Goal: Task Accomplishment & Management: Complete application form

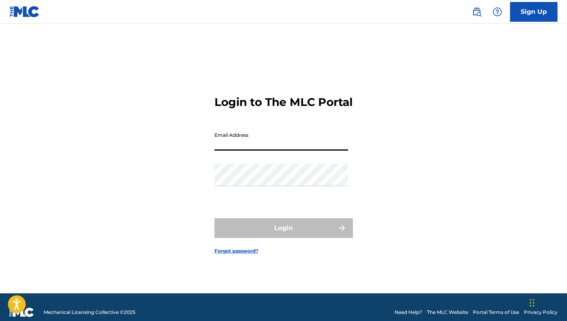
click at [229, 151] on input "Email Address" at bounding box center [281, 139] width 134 height 23
type input "[EMAIL_ADDRESS][DOMAIN_NAME]"
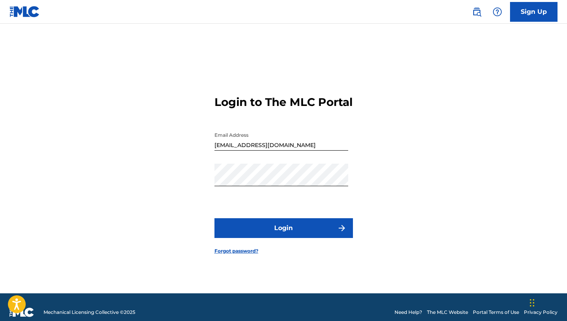
click at [309, 238] on button "Login" at bounding box center [283, 228] width 138 height 20
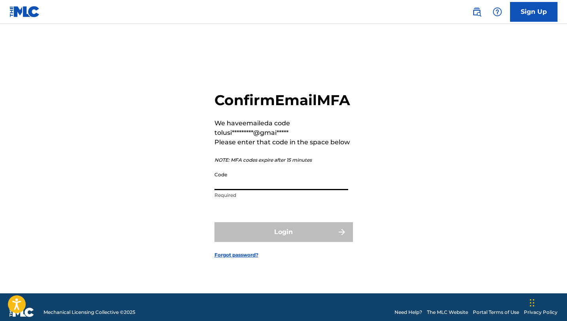
paste input "61394924"
type input "61394924"
click at [285, 242] on div "Login" at bounding box center [283, 232] width 138 height 20
click at [270, 242] on div "Login" at bounding box center [283, 232] width 138 height 20
paste input "285310"
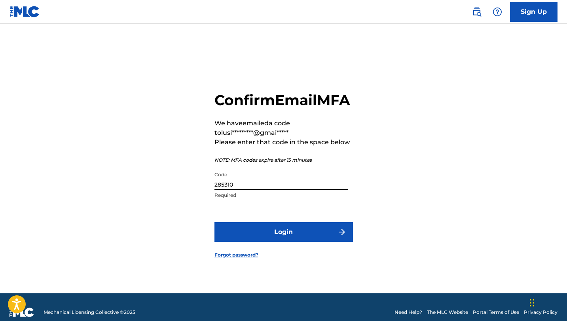
type input "285310"
click at [269, 242] on button "Login" at bounding box center [283, 232] width 138 height 20
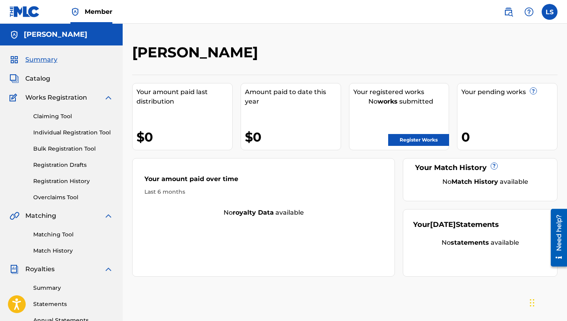
click at [62, 134] on link "Individual Registration Tool" at bounding box center [73, 133] width 80 height 8
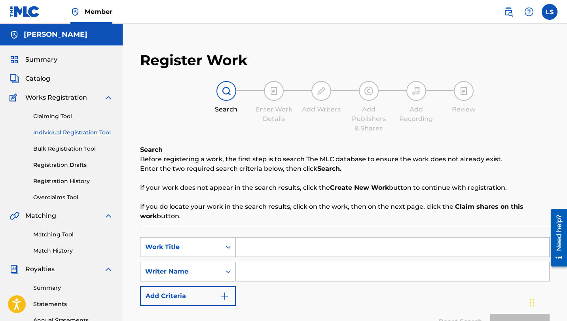
click at [269, 248] on input "Search Form" at bounding box center [392, 247] width 313 height 19
type input "Cried Out Too [DEMOGRAPHIC_DATA]"
click at [268, 270] on input "Search Form" at bounding box center [392, 271] width 313 height 19
type input "Lusilvio"
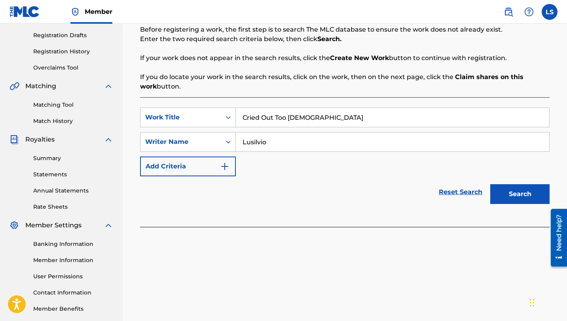
scroll to position [132, 0]
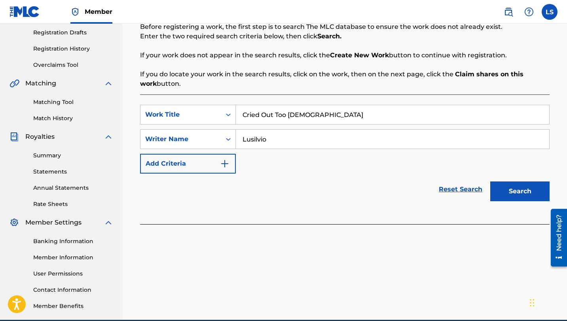
click at [509, 195] on button "Search" at bounding box center [519, 191] width 59 height 20
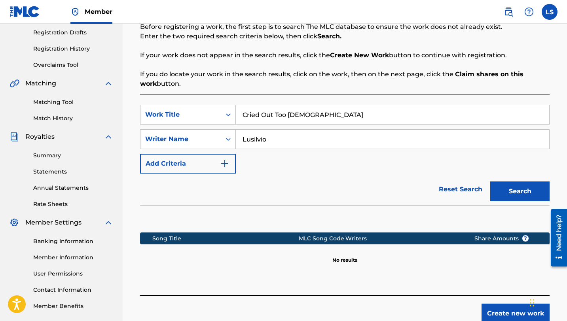
scroll to position [181, 0]
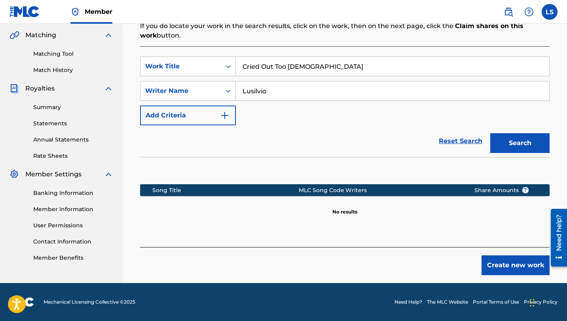
click at [510, 266] on button "Create new work" at bounding box center [515, 265] width 68 height 20
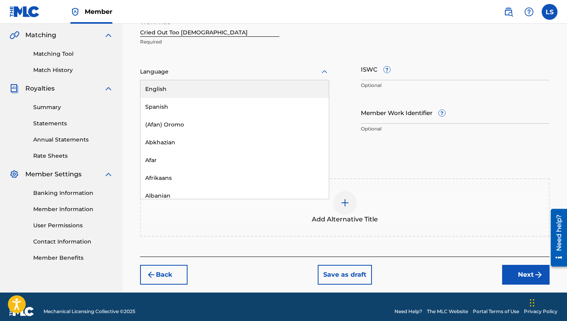
click at [156, 72] on div at bounding box center [234, 72] width 189 height 10
click at [168, 89] on div "English" at bounding box center [234, 89] width 188 height 18
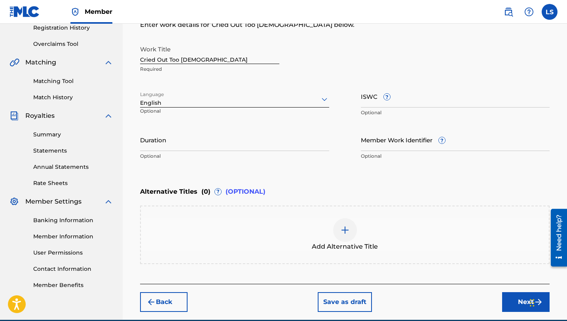
scroll to position [153, 0]
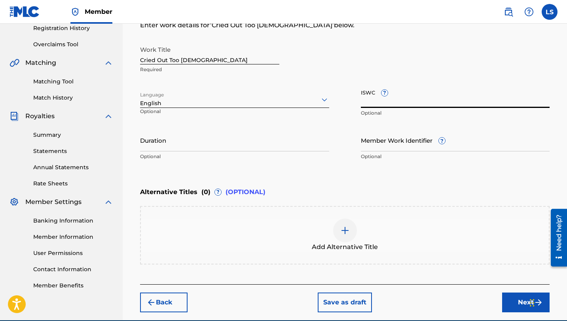
paste input "T3344296028"
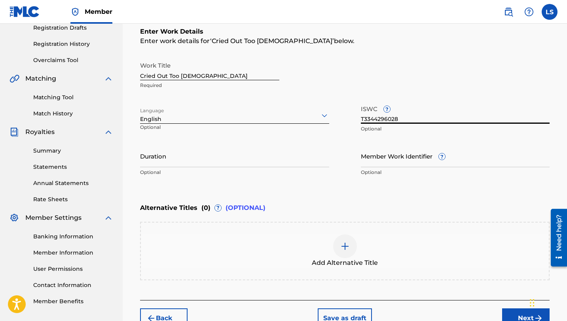
scroll to position [136, 0]
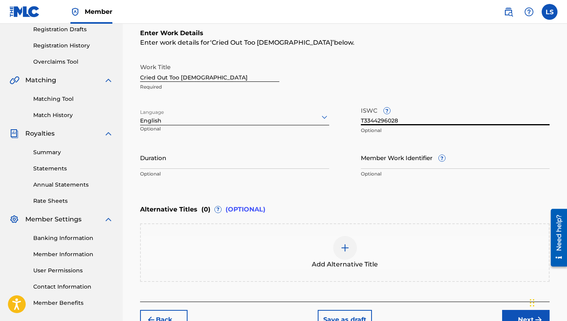
type input "T3344296028"
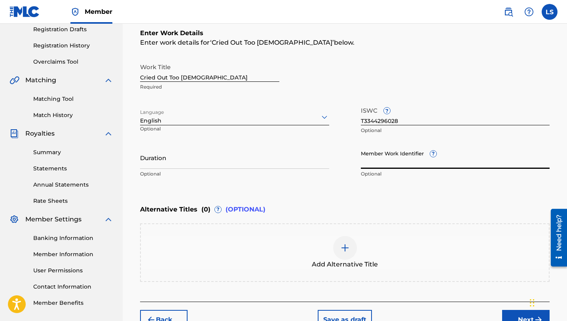
click at [386, 164] on input "Member Work Identifier ?" at bounding box center [455, 157] width 189 height 23
paste input "931495663"
type input "931495663"
click at [165, 164] on input "Duration" at bounding box center [234, 157] width 189 height 23
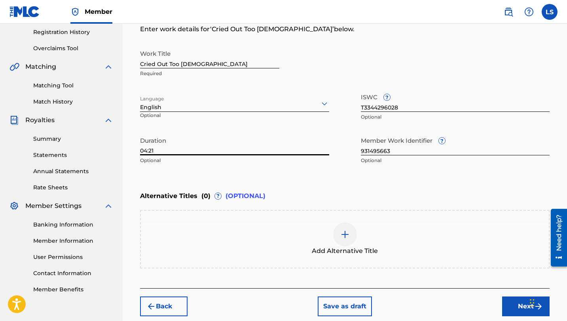
scroll to position [190, 0]
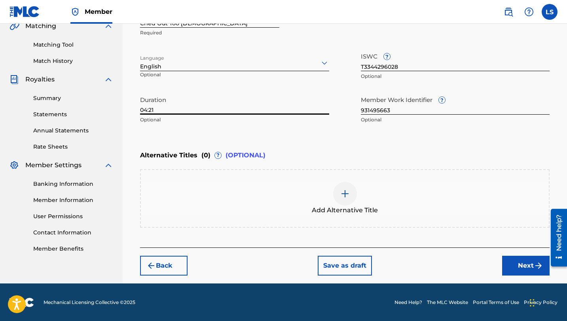
type input "04:21"
click at [533, 266] on button "Next" at bounding box center [525, 266] width 47 height 20
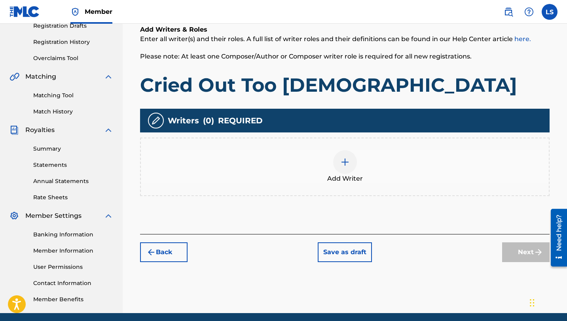
scroll to position [142, 0]
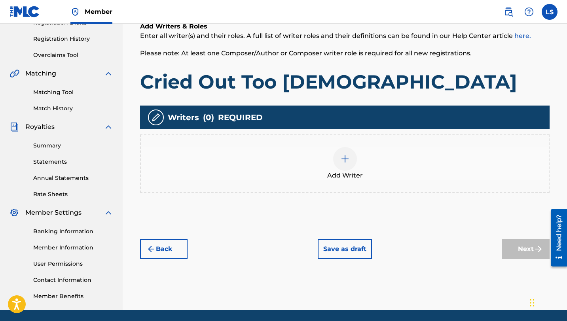
click at [346, 159] on img at bounding box center [344, 158] width 9 height 9
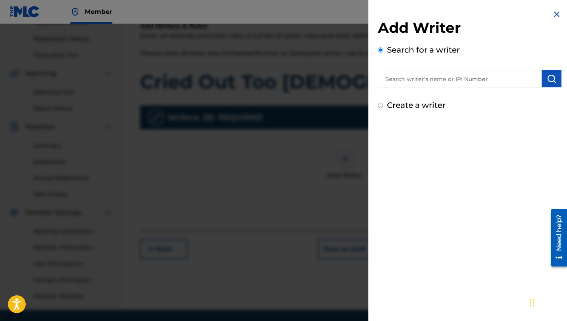
click at [378, 105] on input "Create a writer" at bounding box center [380, 105] width 5 height 5
radio input "false"
radio input "true"
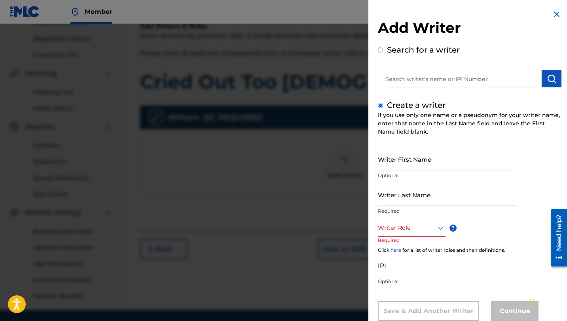
click at [377, 48] on div "Add Writer Search for a writer Create a writer If you use only one name or a ps…" at bounding box center [469, 171] width 202 height 342
click at [380, 49] on input "Search for a writer" at bounding box center [380, 49] width 5 height 5
radio input "true"
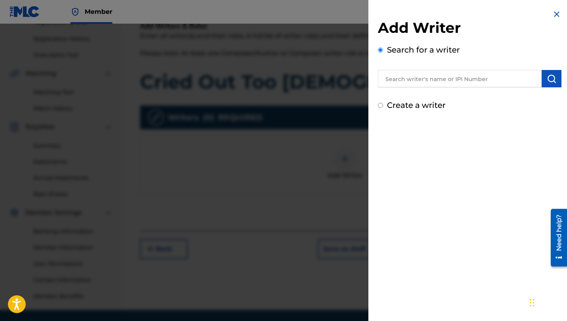
click at [403, 84] on input "text" at bounding box center [460, 78] width 164 height 17
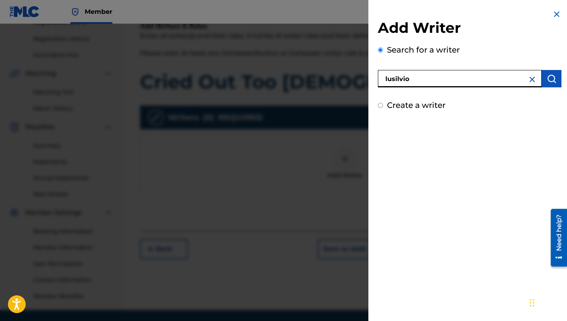
type input "lusilvio"
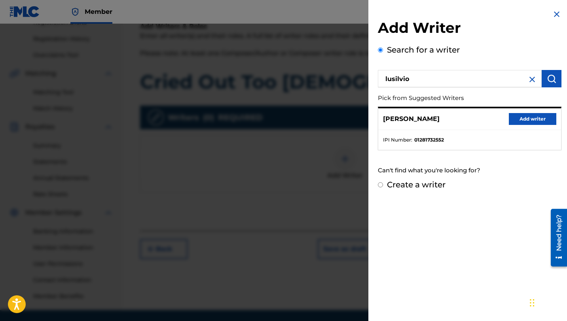
click at [533, 119] on button "Add writer" at bounding box center [532, 119] width 47 height 12
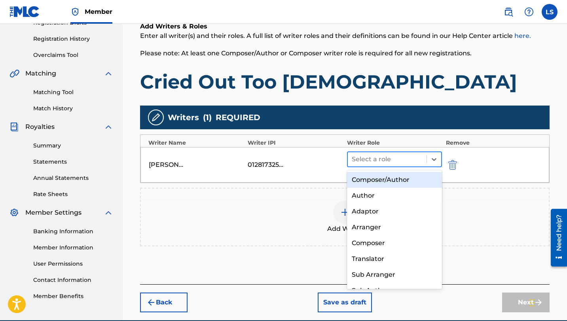
click at [380, 163] on div at bounding box center [387, 159] width 71 height 11
click at [380, 182] on div "Composer/Author" at bounding box center [394, 180] width 95 height 16
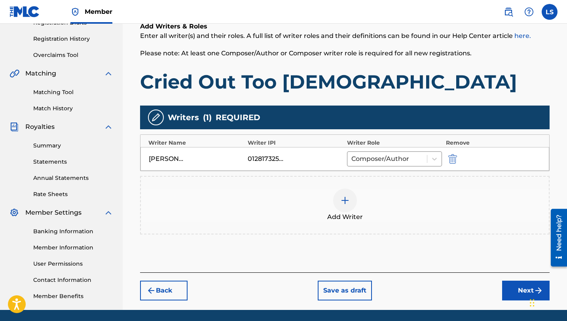
click at [521, 288] on button "Next" at bounding box center [525, 291] width 47 height 20
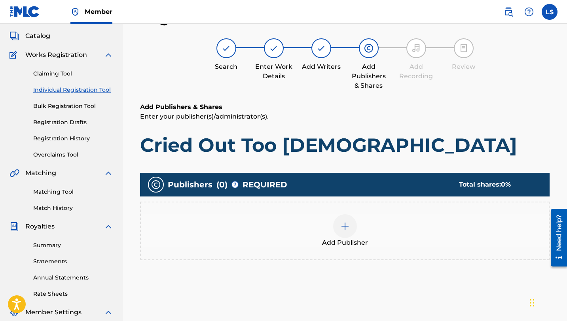
scroll to position [36, 0]
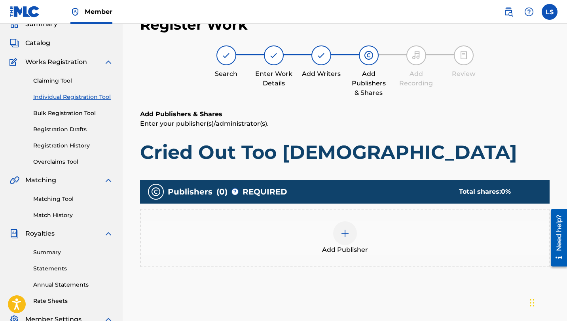
click at [347, 235] on img at bounding box center [344, 233] width 9 height 9
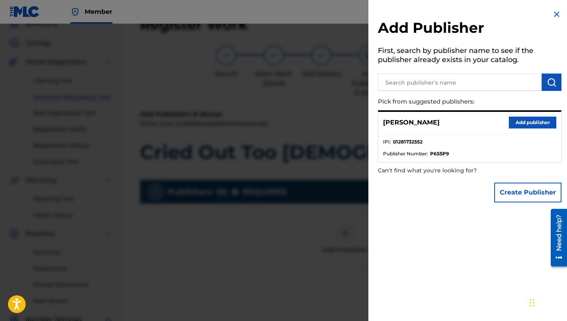
click at [331, 124] on div at bounding box center [283, 184] width 567 height 321
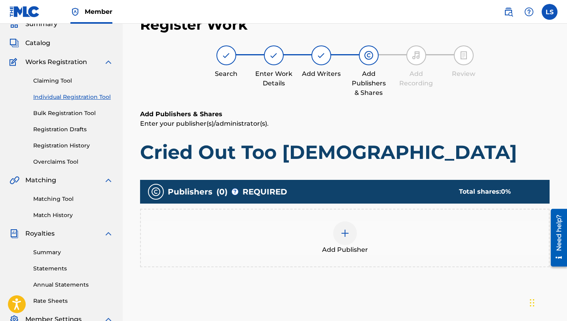
click at [547, 17] on label at bounding box center [549, 12] width 16 height 16
click at [549, 12] on input "LS [PERSON_NAME] [EMAIL_ADDRESS][DOMAIN_NAME] Notification Preferences Profile …" at bounding box center [549, 12] width 0 height 0
click at [470, 96] on link "Profile" at bounding box center [471, 98] width 16 height 7
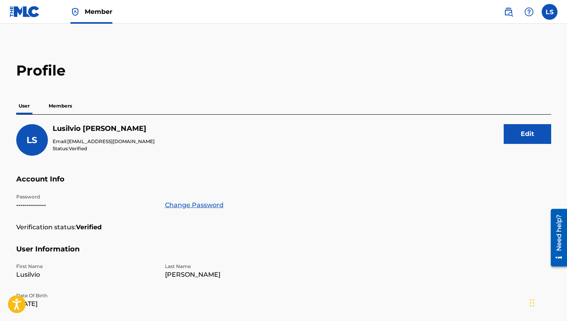
scroll to position [4, 0]
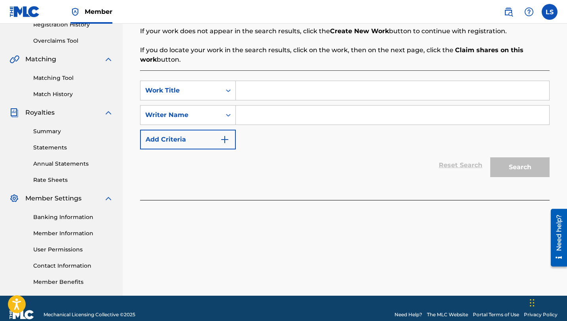
scroll to position [169, 0]
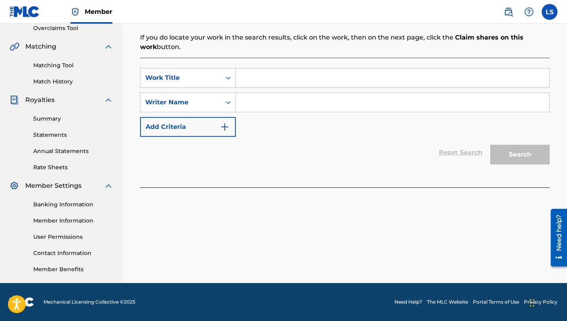
click at [259, 78] on input "Search Form" at bounding box center [392, 77] width 313 height 19
type input "Cried Out Too [DEMOGRAPHIC_DATA]"
click at [263, 106] on input "Search Form" at bounding box center [392, 102] width 313 height 19
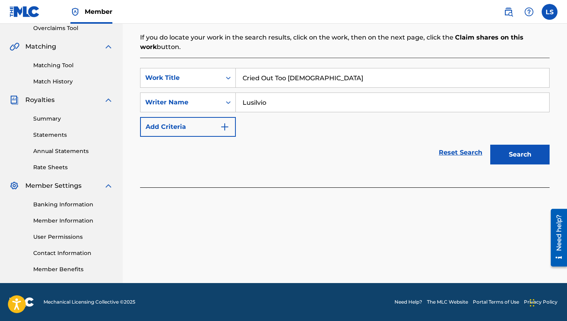
type input "Lusilvio"
click at [527, 152] on button "Search" at bounding box center [519, 155] width 59 height 20
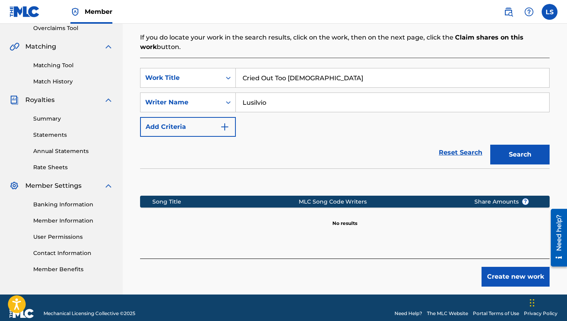
click at [528, 281] on button "Create new work" at bounding box center [515, 277] width 68 height 20
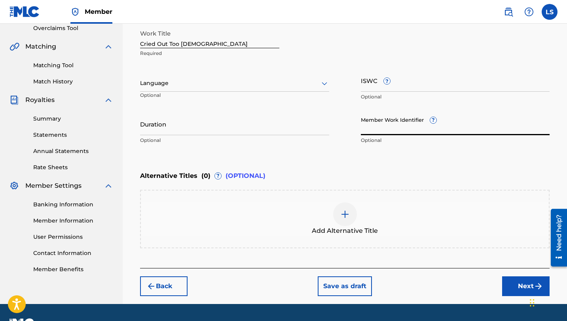
paste input "931495663"
type input "931495663"
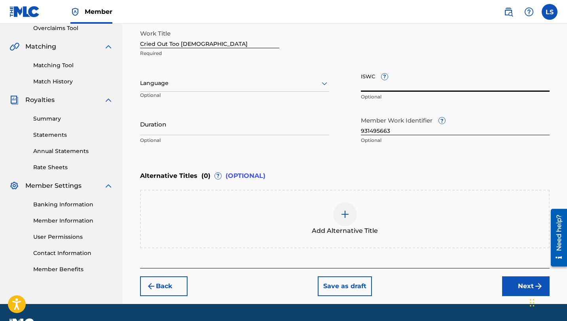
paste input "T3344296028"
type input "T3344296028"
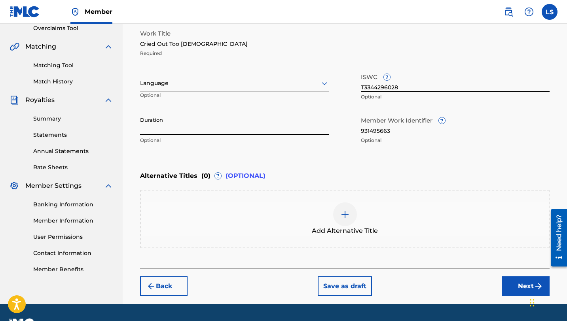
click at [161, 134] on input "Duration" at bounding box center [234, 124] width 189 height 23
click at [173, 85] on div at bounding box center [234, 83] width 189 height 10
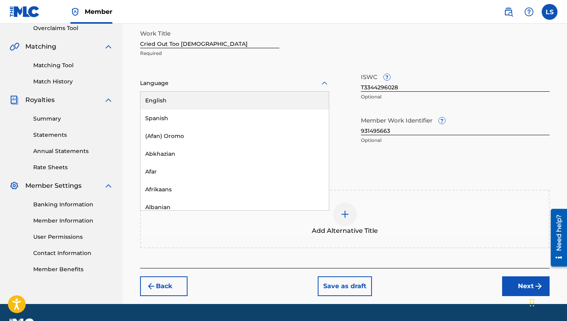
click at [169, 100] on div "English" at bounding box center [234, 101] width 188 height 18
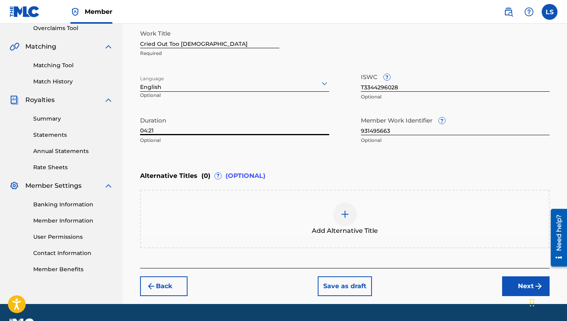
click at [157, 132] on input "04:21" at bounding box center [234, 124] width 189 height 23
drag, startPoint x: 157, startPoint y: 131, endPoint x: 149, endPoint y: 129, distance: 7.3
click at [149, 129] on input "04:00" at bounding box center [234, 124] width 189 height 23
type input "04:21"
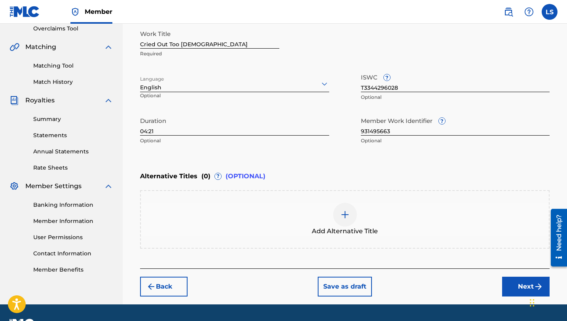
click at [509, 283] on button "Next" at bounding box center [525, 287] width 47 height 20
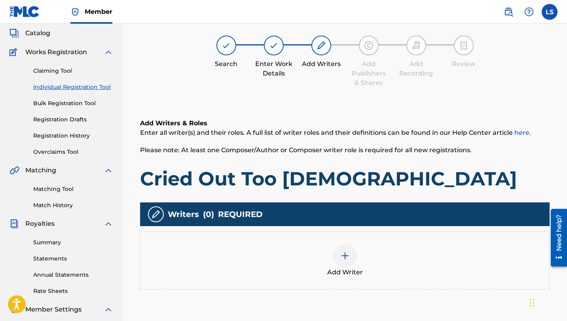
scroll to position [36, 0]
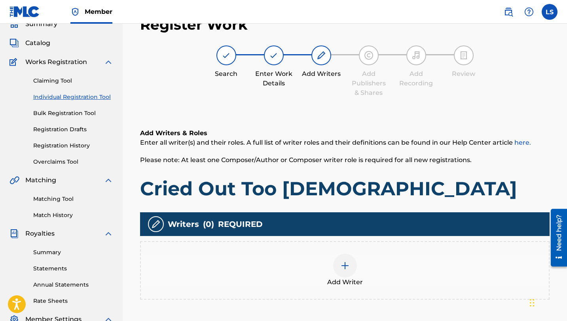
click at [347, 265] on img at bounding box center [344, 265] width 9 height 9
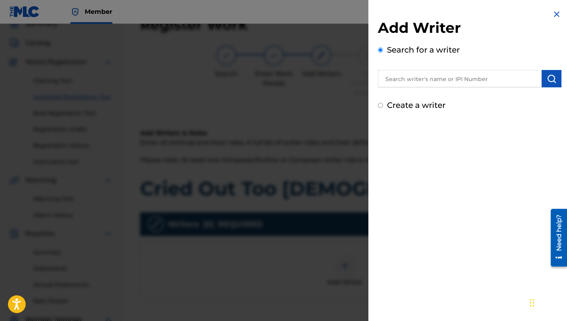
click at [388, 84] on input "text" at bounding box center [460, 78] width 164 height 17
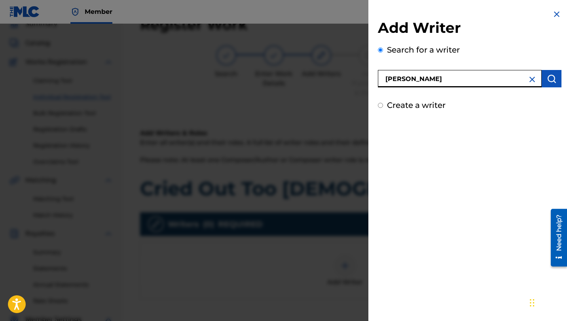
drag, startPoint x: 422, startPoint y: 78, endPoint x: 413, endPoint y: 78, distance: 9.5
click at [413, 78] on input "[PERSON_NAME]" at bounding box center [460, 78] width 164 height 17
type input "Lusilvio"
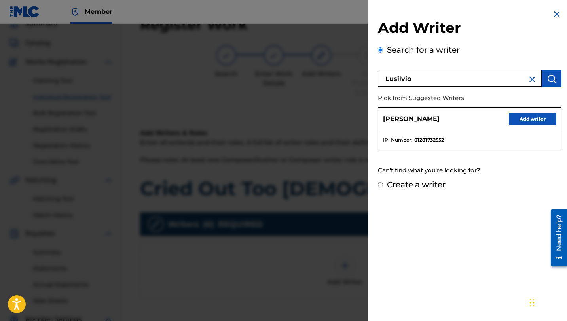
click at [537, 118] on button "Add writer" at bounding box center [532, 119] width 47 height 12
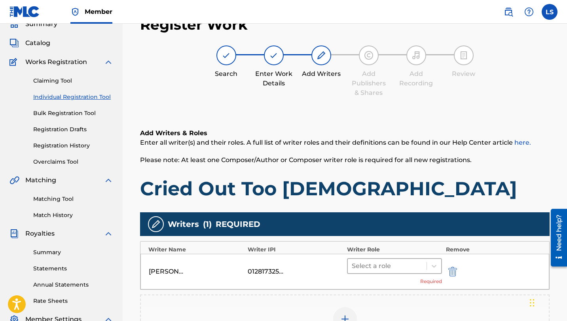
click at [418, 263] on div at bounding box center [387, 266] width 71 height 11
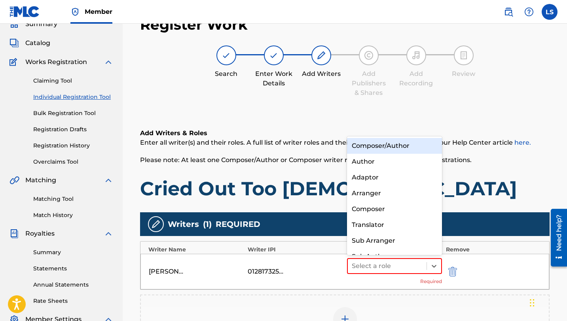
click at [378, 148] on div "Composer/Author" at bounding box center [394, 146] width 95 height 16
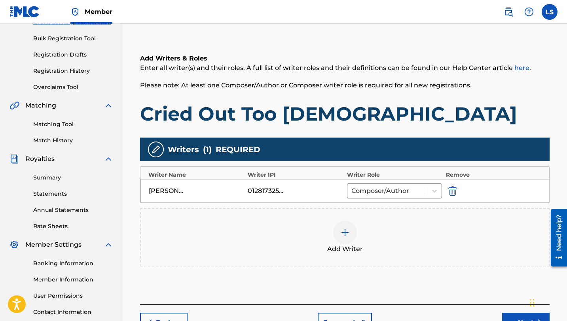
scroll to position [169, 0]
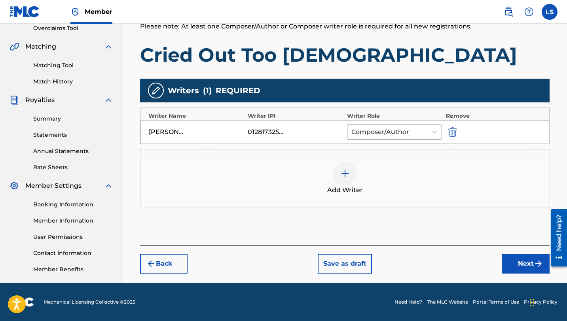
click at [531, 268] on button "Next" at bounding box center [525, 264] width 47 height 20
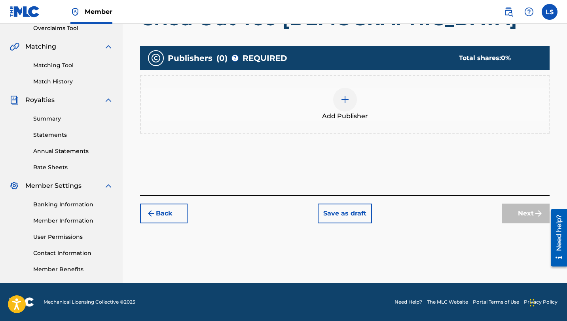
click at [345, 93] on div at bounding box center [345, 100] width 24 height 24
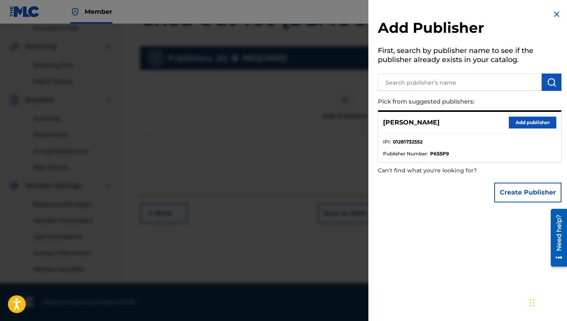
click at [507, 192] on button "Create Publisher" at bounding box center [527, 193] width 67 height 20
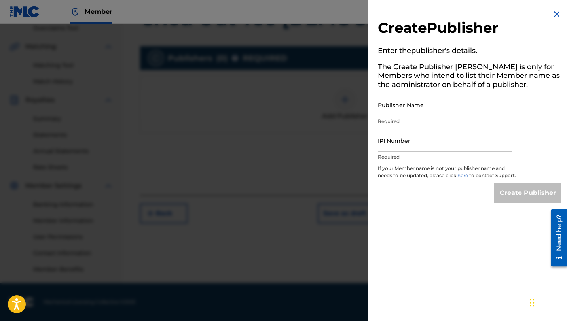
click at [401, 115] on input "Publisher Name" at bounding box center [445, 105] width 134 height 23
type input "Lusilvio"
click at [391, 150] on input "IPI Number" at bounding box center [445, 140] width 134 height 23
type input "1281732552"
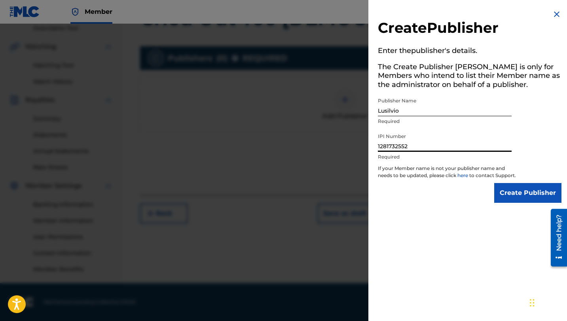
click at [512, 199] on input "Create Publisher" at bounding box center [527, 193] width 67 height 20
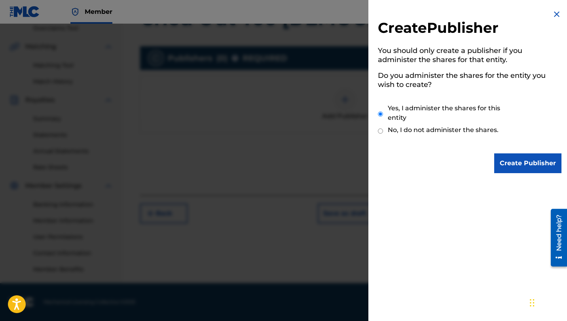
click at [524, 162] on input "Create Publisher" at bounding box center [527, 163] width 67 height 20
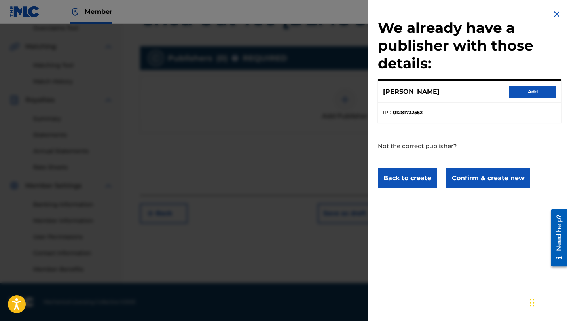
click at [478, 180] on button "Confirm & create new" at bounding box center [488, 178] width 84 height 20
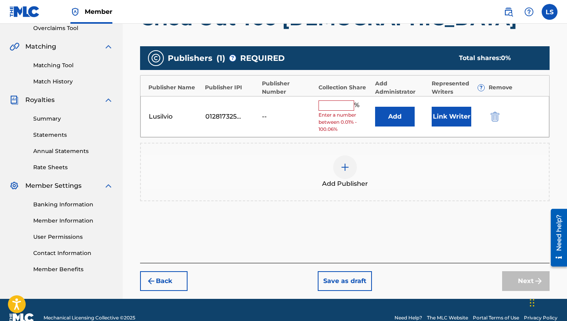
scroll to position [169, 0]
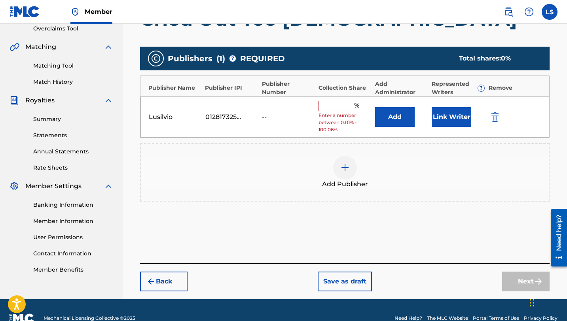
click at [331, 103] on input "text" at bounding box center [336, 106] width 36 height 10
type input "50"
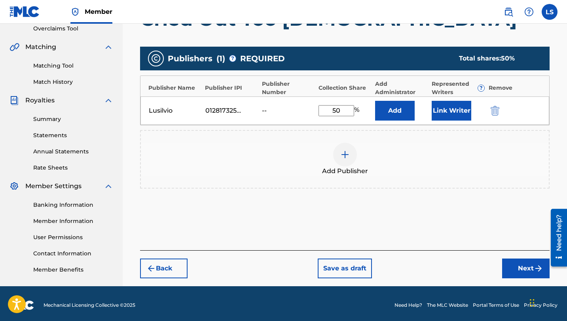
click at [388, 114] on button "Add" at bounding box center [395, 111] width 40 height 20
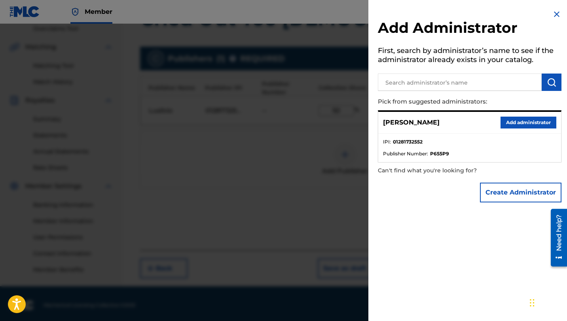
scroll to position [172, 0]
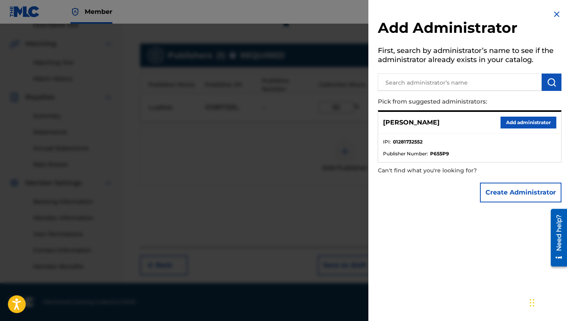
click at [510, 190] on button "Create Administrator" at bounding box center [520, 193] width 81 height 20
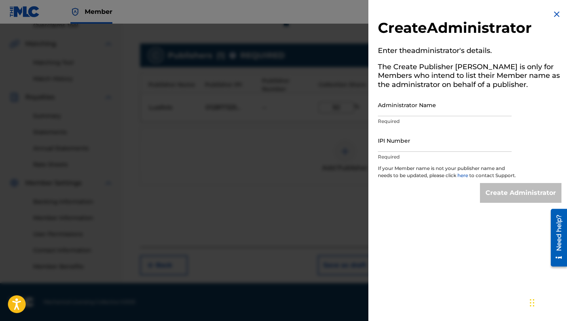
scroll to position [172, 0]
click at [392, 108] on input "Administrator Name" at bounding box center [445, 105] width 134 height 23
type input "Lusilvio"
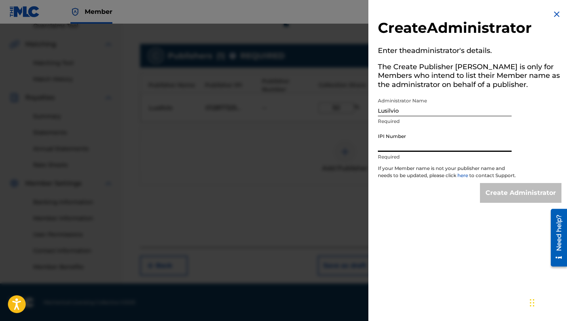
click at [407, 149] on input "IPI Number" at bounding box center [445, 140] width 134 height 23
type input "1281732552"
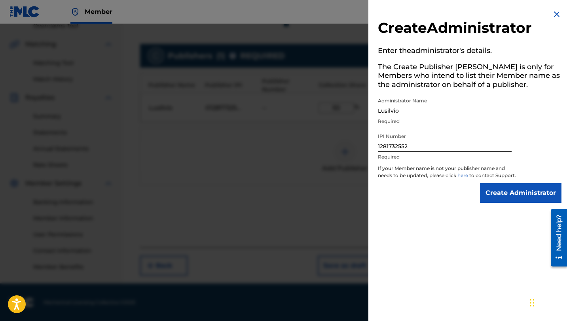
click at [505, 195] on input "Create Administrator" at bounding box center [520, 193] width 81 height 20
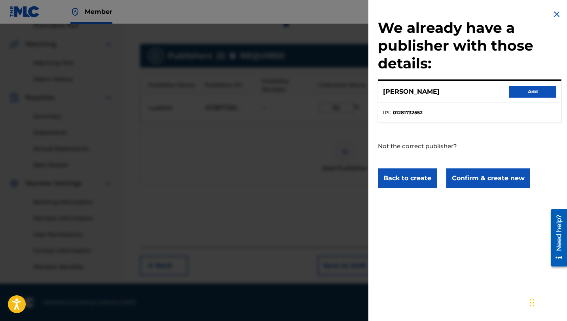
click at [488, 182] on button "Confirm & create new" at bounding box center [488, 178] width 84 height 20
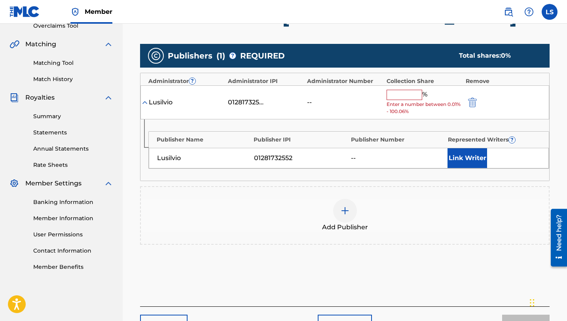
click at [400, 96] on input "text" at bounding box center [404, 95] width 36 height 10
type input "50"
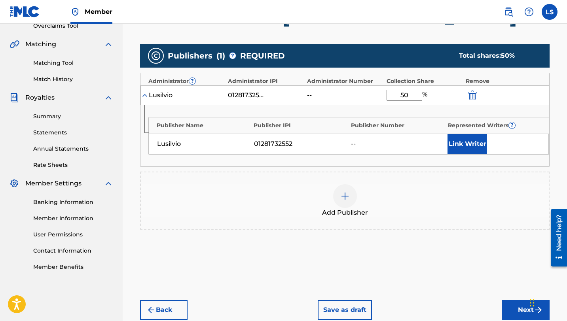
click at [469, 148] on button "Link Writer" at bounding box center [467, 144] width 40 height 20
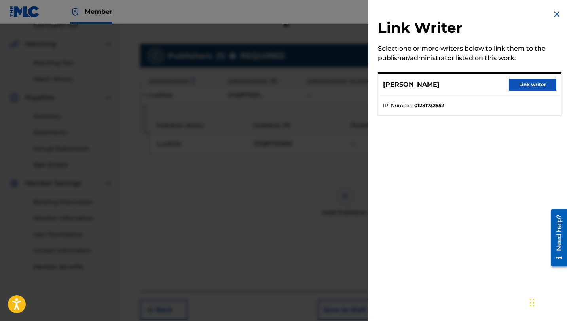
click at [520, 89] on button "Link writer" at bounding box center [532, 85] width 47 height 12
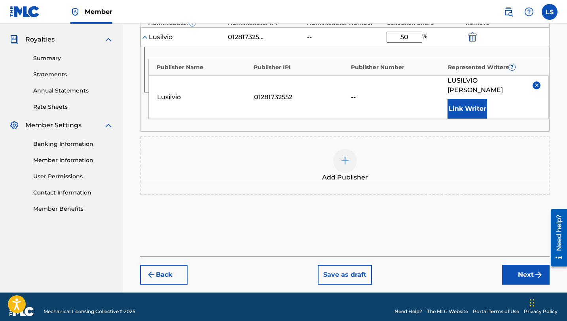
click at [523, 267] on button "Next" at bounding box center [525, 275] width 47 height 20
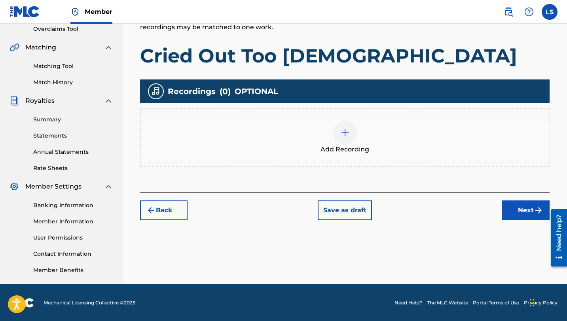
scroll to position [169, 0]
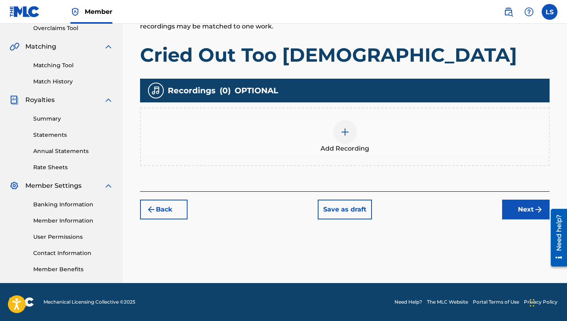
click at [346, 127] on img at bounding box center [344, 131] width 9 height 9
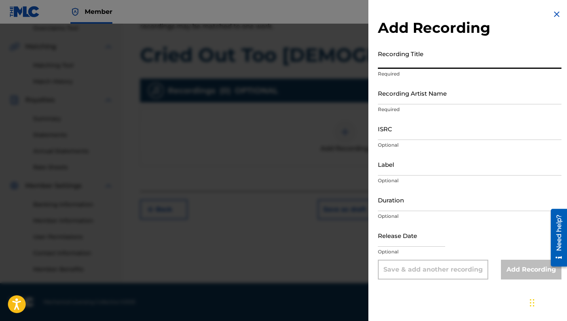
click at [407, 64] on input "Recording Title" at bounding box center [469, 57] width 183 height 23
type input "Cried Out Too [DEMOGRAPHIC_DATA]"
click at [401, 96] on input "Recording Artist Name" at bounding box center [469, 93] width 183 height 23
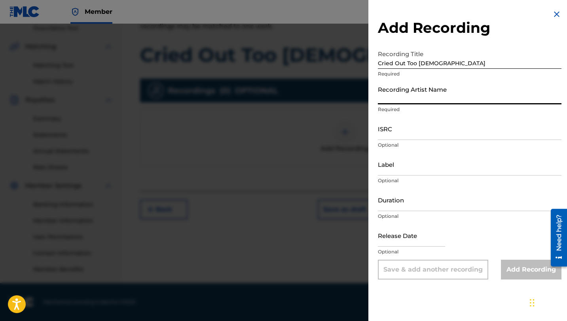
type input "Lusilvio"
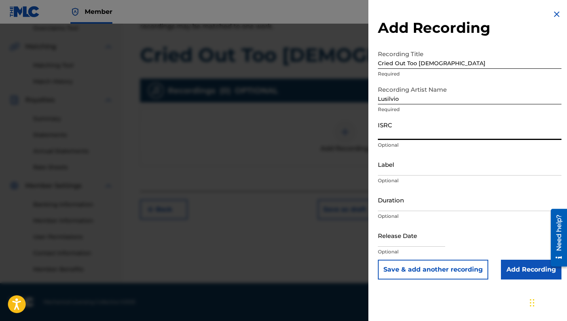
paste input "QZWFX2548521"
type input "QZWFX2548521"
click at [393, 173] on input "Label" at bounding box center [469, 164] width 183 height 23
type input "[PERSON_NAME] DELIVERY INC"
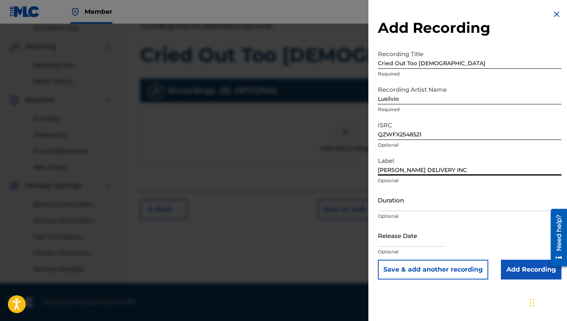
click at [408, 204] on input "Duration" at bounding box center [469, 200] width 183 height 23
type input "04:21"
click at [387, 237] on input "text" at bounding box center [411, 235] width 67 height 23
select select "7"
select select "2025"
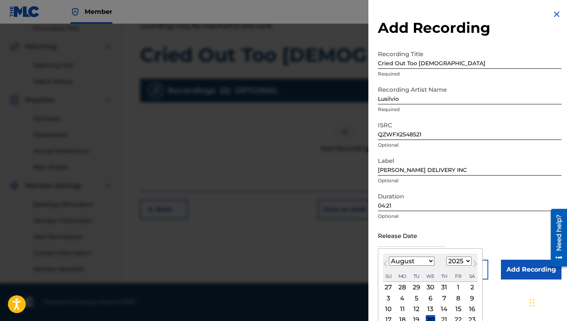
click at [445, 309] on div "14" at bounding box center [443, 308] width 9 height 9
type input "[DATE]"
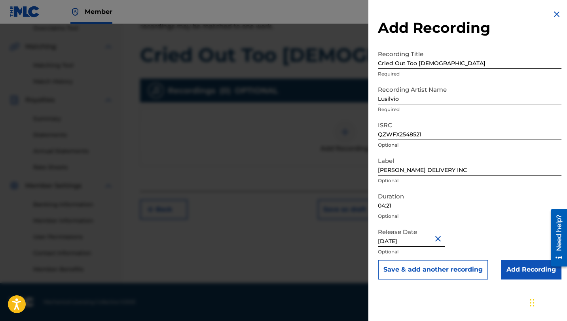
click at [522, 266] on input "Add Recording" at bounding box center [531, 270] width 60 height 20
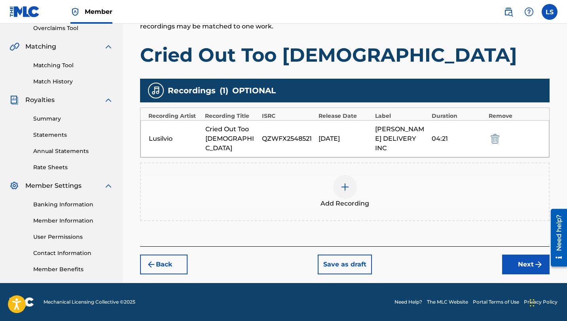
click at [526, 257] on button "Next" at bounding box center [525, 265] width 47 height 20
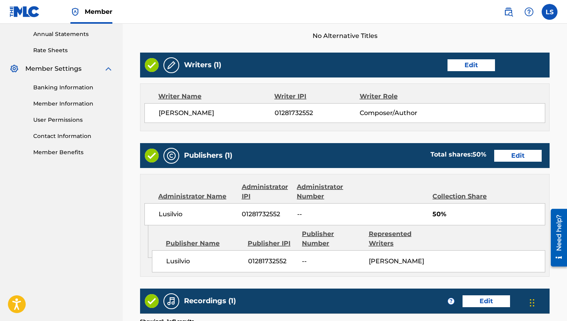
scroll to position [415, 0]
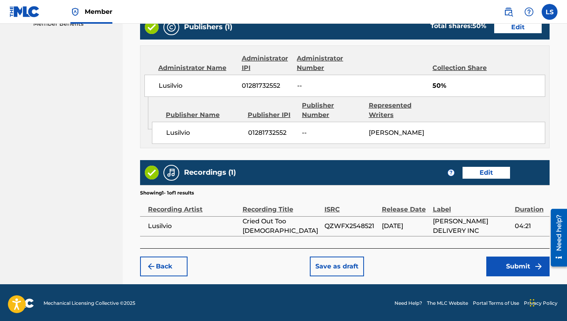
click at [520, 269] on button "Submit" at bounding box center [517, 267] width 63 height 20
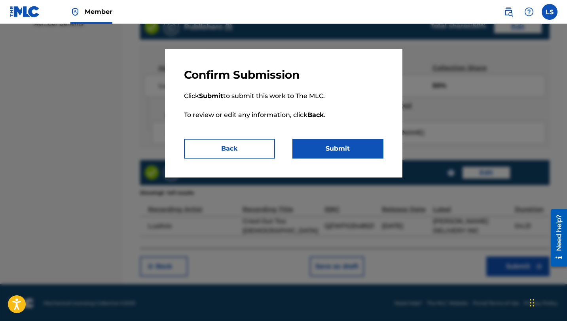
click at [323, 147] on button "Submit" at bounding box center [337, 149] width 91 height 20
